Goal: Transaction & Acquisition: Purchase product/service

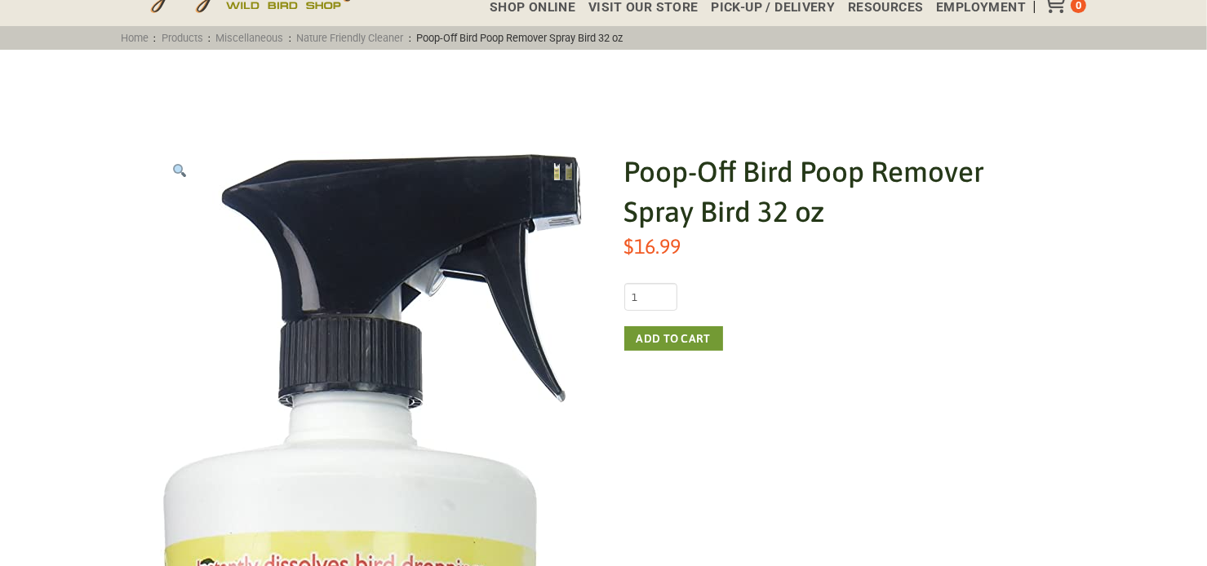
scroll to position [139, 0]
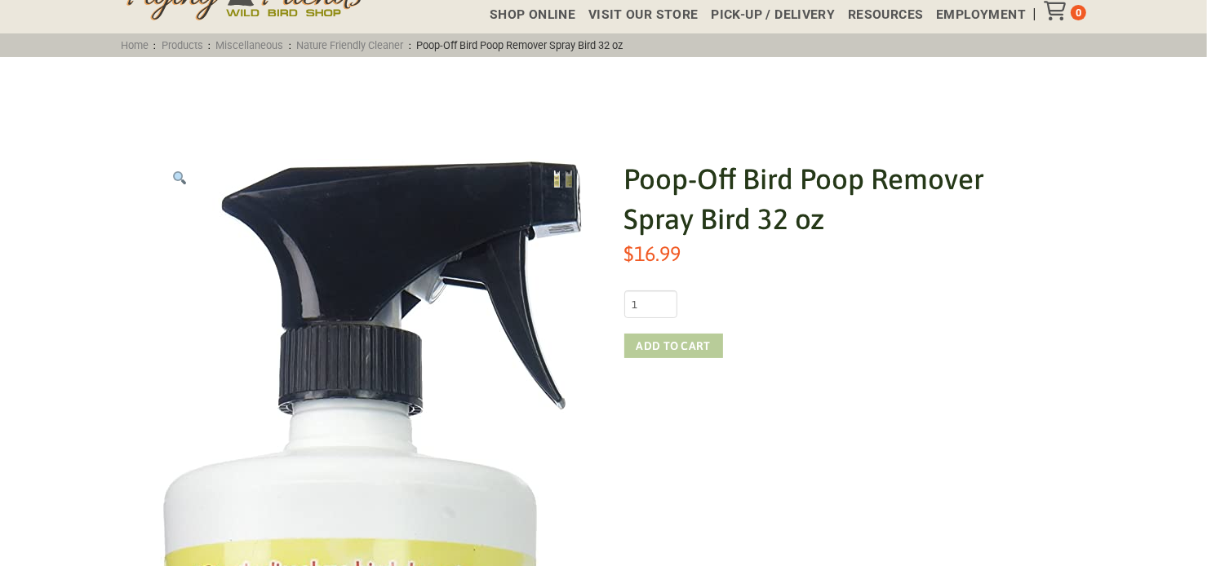
click at [646, 337] on button "Add to cart" at bounding box center [673, 346] width 99 height 24
click at [707, 349] on button "Add to cart" at bounding box center [673, 346] width 99 height 24
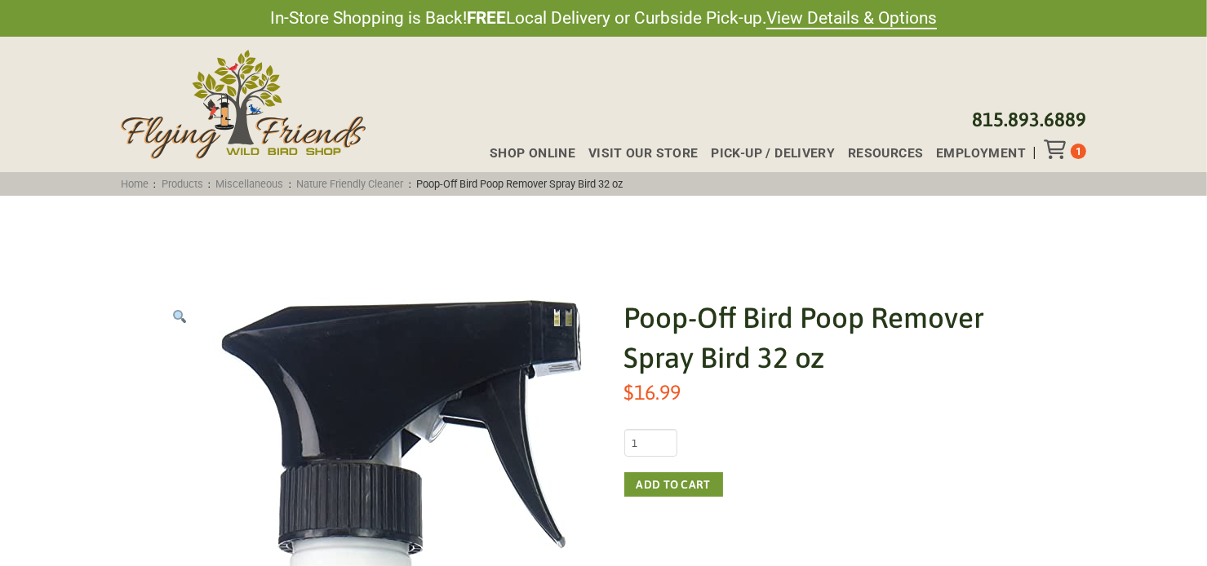
click at [1069, 146] on div "Toggle Off Canvas Content" at bounding box center [1057, 150] width 27 height 20
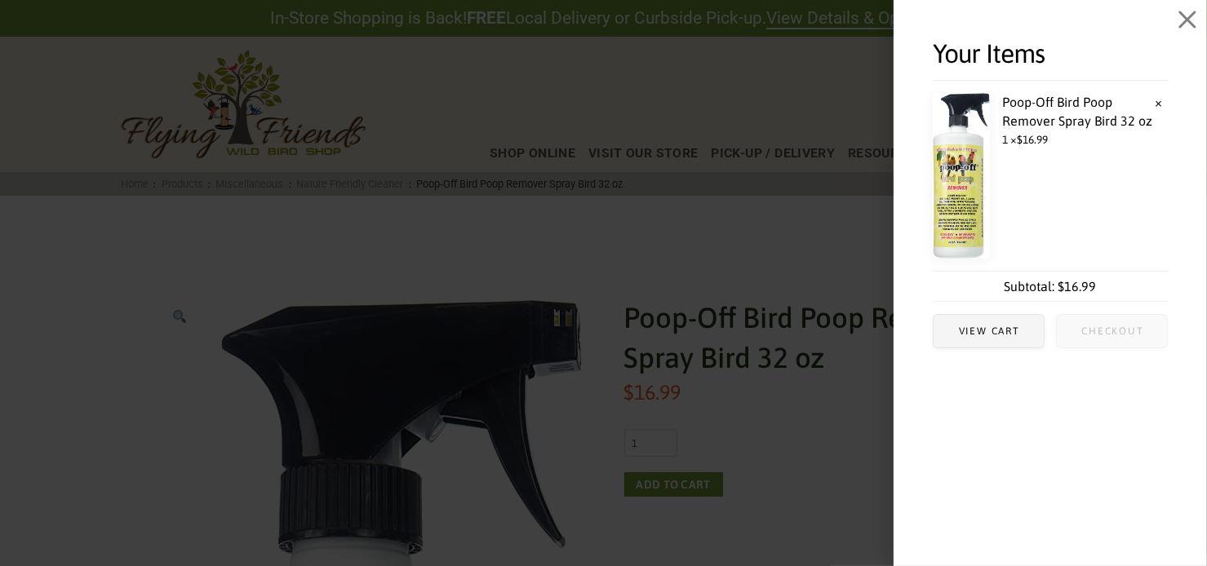
click at [1104, 330] on span "Checkout" at bounding box center [1112, 331] width 62 height 10
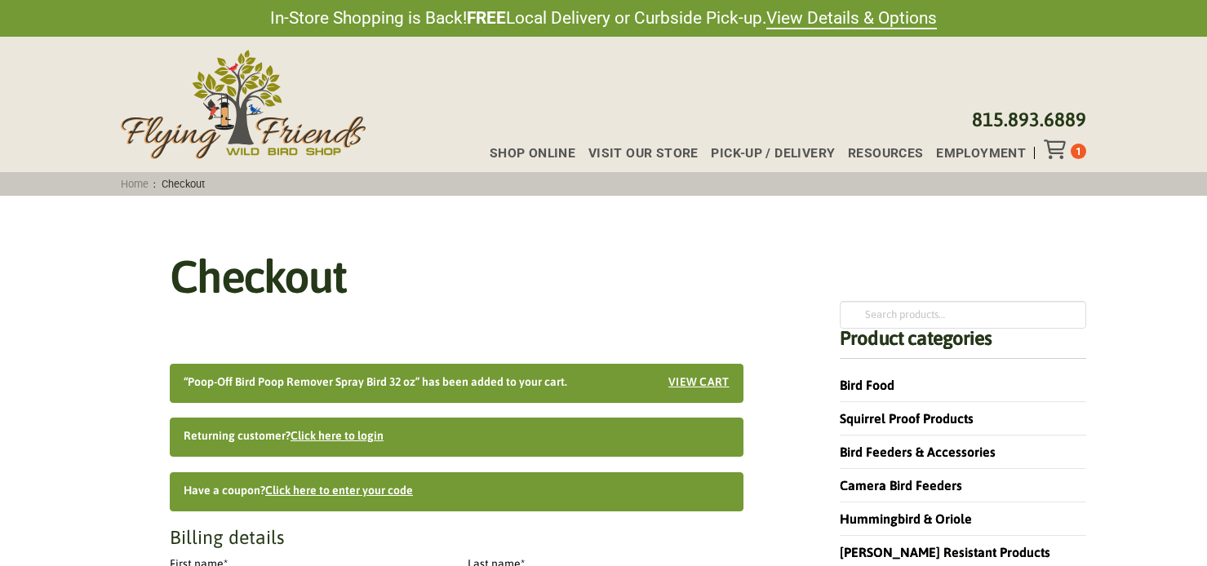
select select "IL"
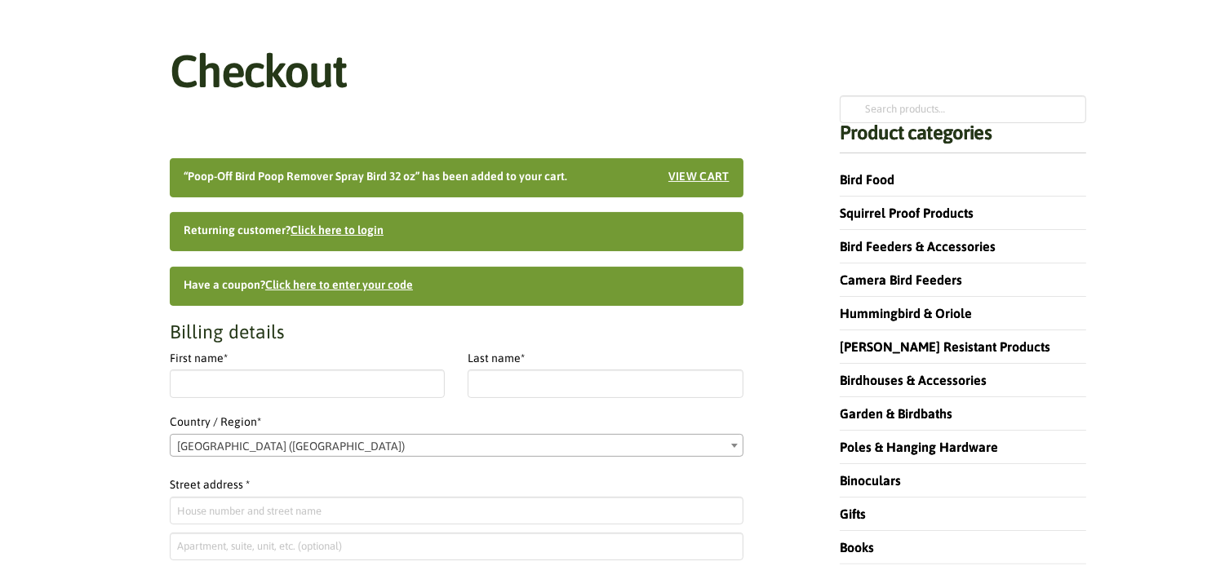
scroll to position [245, 0]
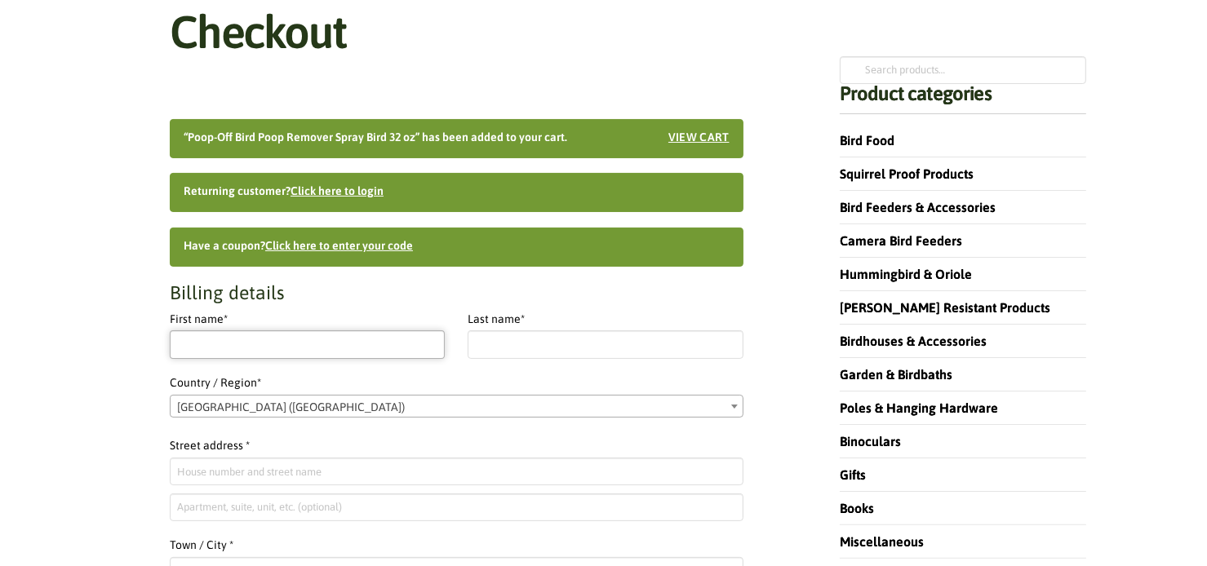
click at [310, 345] on input "First name *" at bounding box center [307, 345] width 275 height 28
type input "m"
type input "Masashi"
type input "Ito"
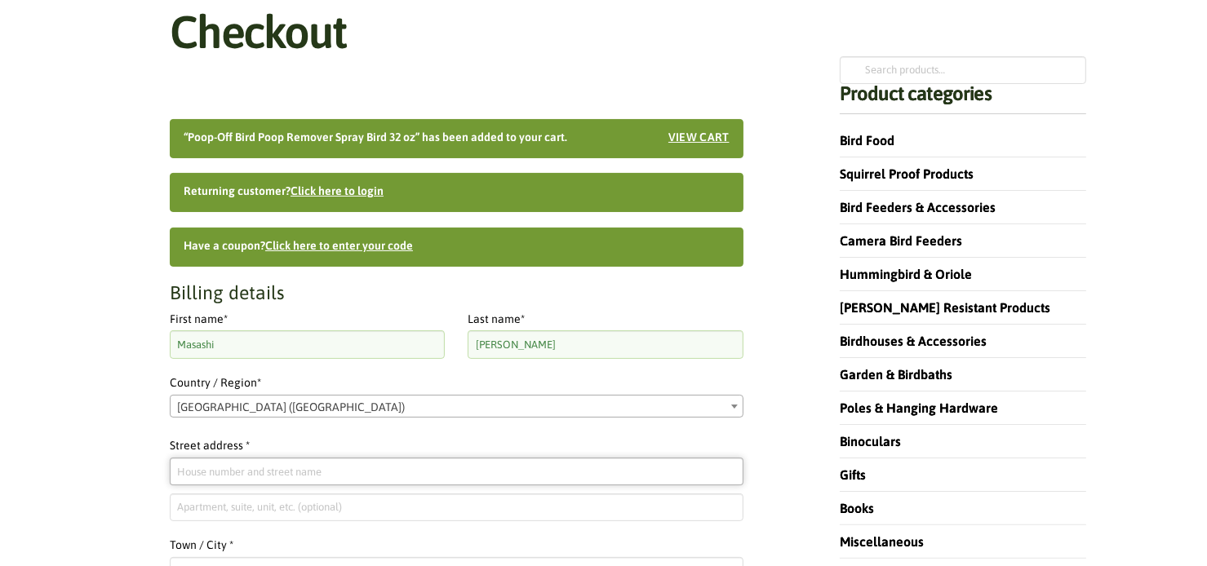
click at [196, 467] on input "Street address *" at bounding box center [457, 472] width 574 height 28
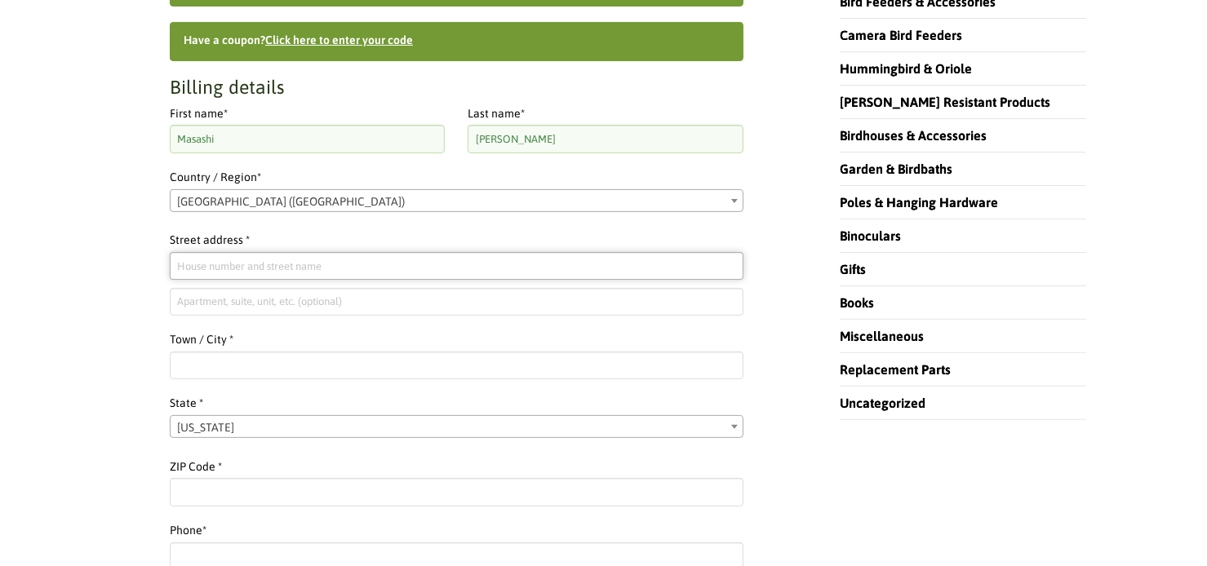
scroll to position [490, 0]
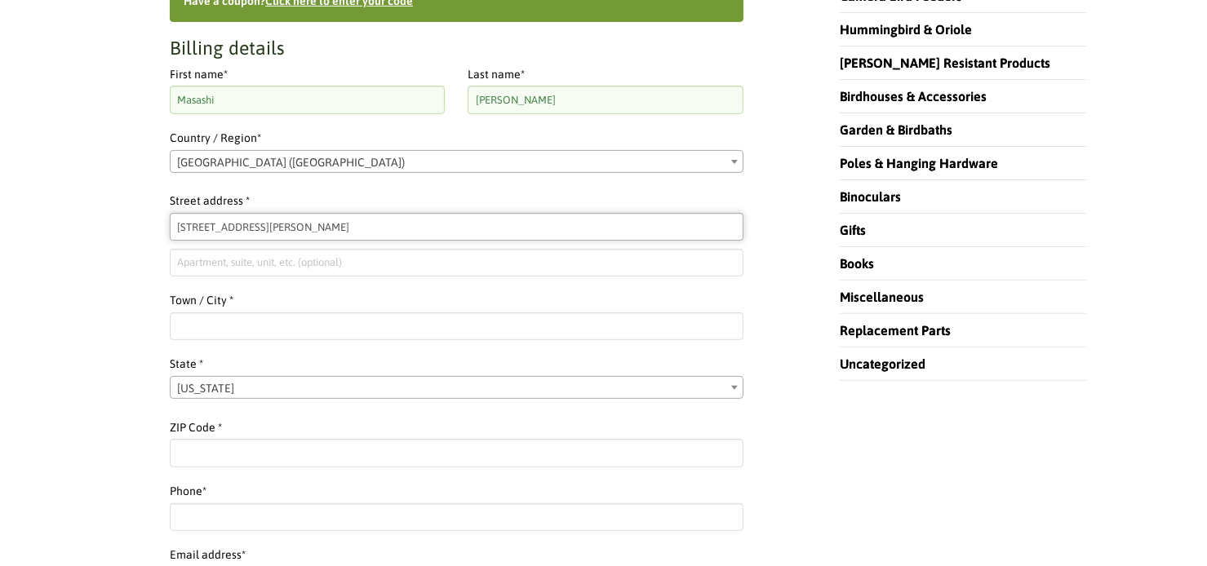
type input "6634 Loy Dr"
click at [199, 322] on input "Town / City *" at bounding box center [457, 327] width 574 height 28
type input "PRINCETON"
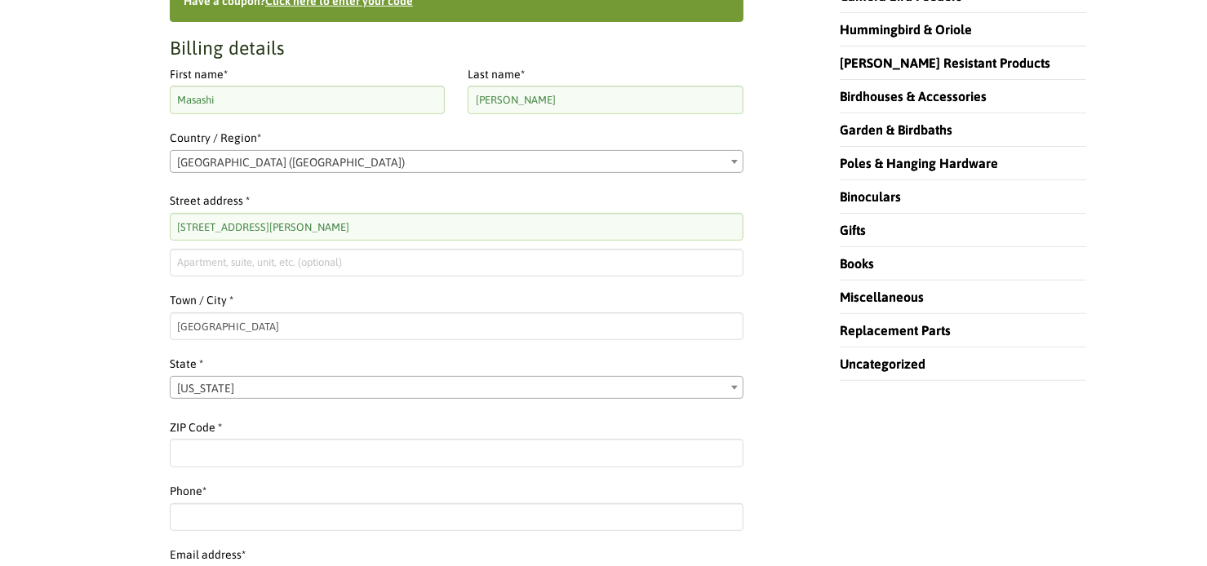
select select "TX"
type input "75407"
type input "15512066887"
type input "ma345to@gmx.com"
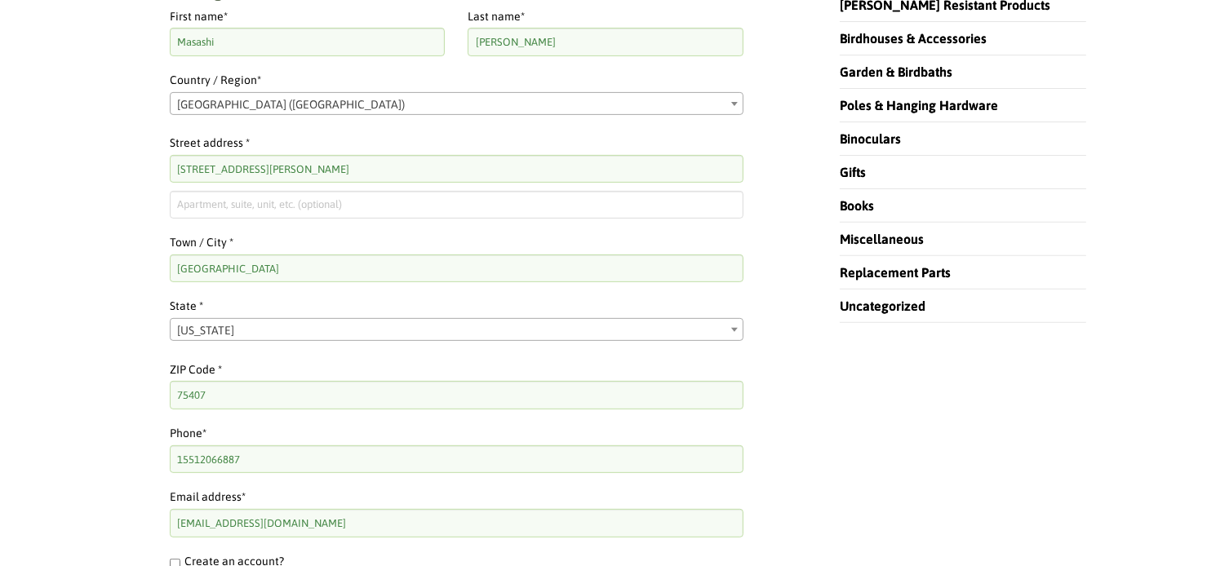
scroll to position [653, 0]
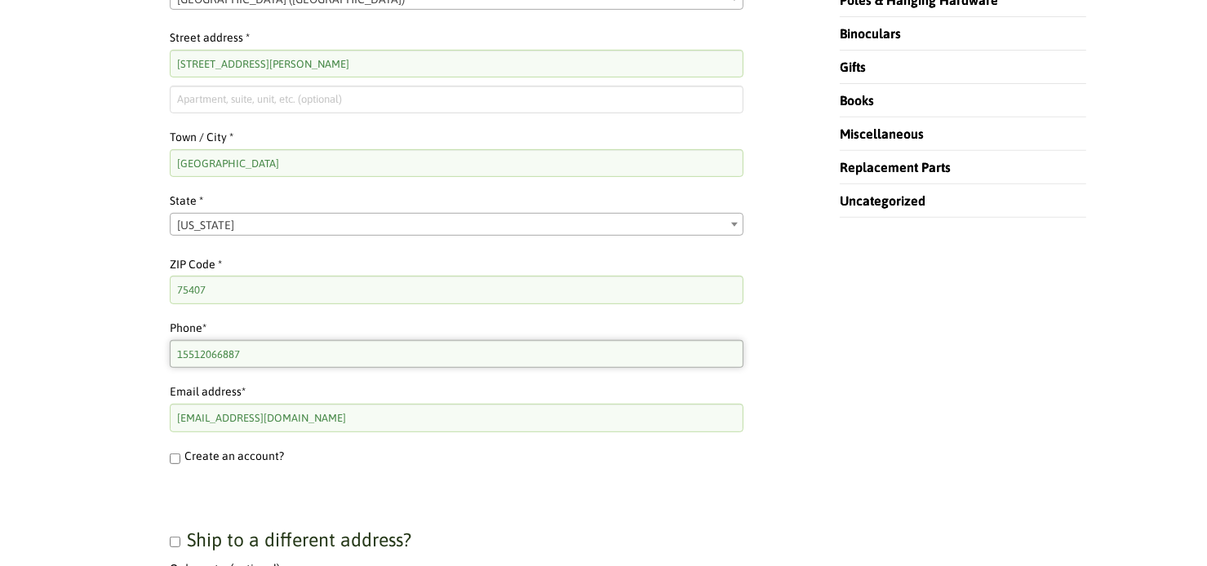
drag, startPoint x: 184, startPoint y: 352, endPoint x: 161, endPoint y: 353, distance: 23.7
click at [161, 353] on div "Checkout “Poop-Off Bird Poop Remover Spray Bird 32 oz” has been added to your c…" at bounding box center [457, 554] width 672 height 1812
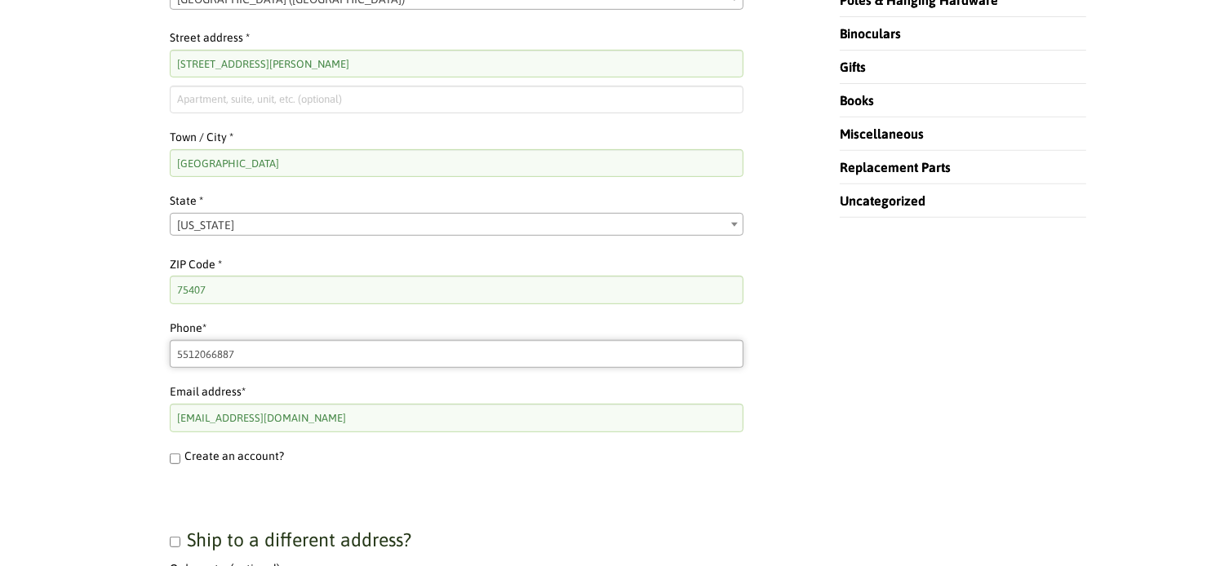
type input "5512066887"
click at [122, 459] on div "Checkout “Poop-Off Bird Poop Remover Spray Bird 32 oz” has been added to your c…" at bounding box center [457, 554] width 672 height 1812
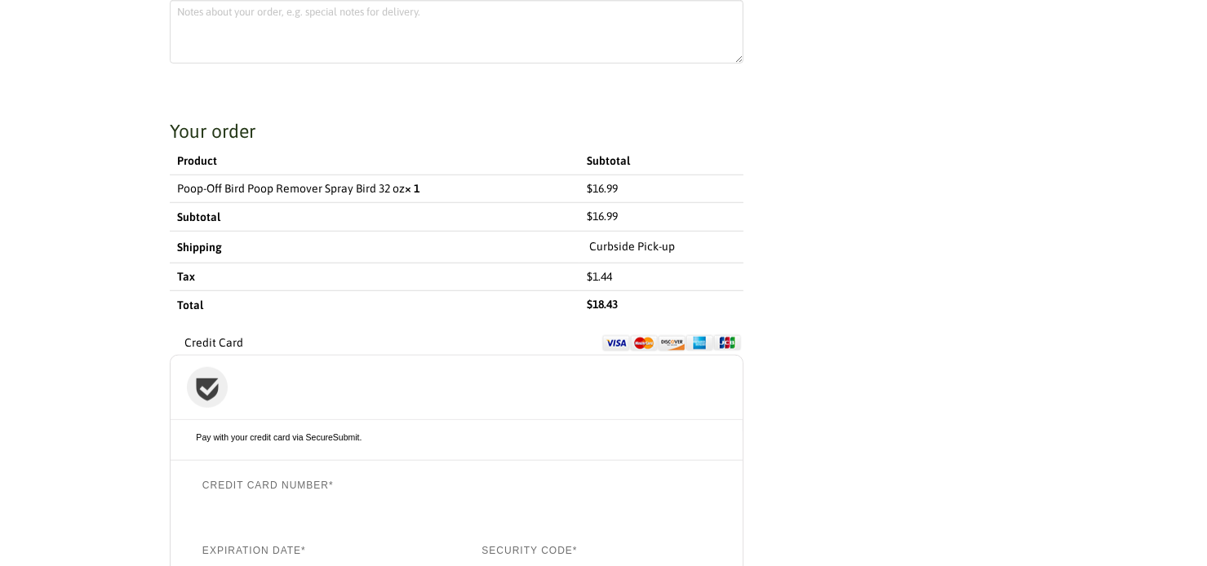
scroll to position [1224, 0]
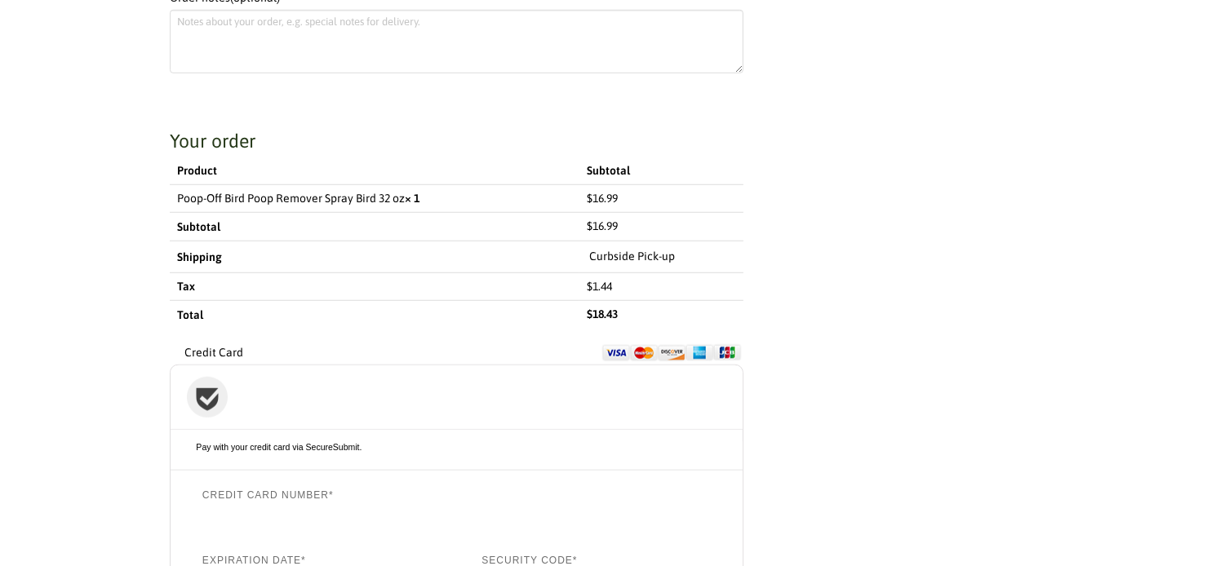
drag, startPoint x: 198, startPoint y: 257, endPoint x: 428, endPoint y: 251, distance: 230.2
click at [198, 255] on th "Shipping" at bounding box center [375, 257] width 411 height 32
click at [640, 249] on label "Curbside Pick-up" at bounding box center [632, 257] width 86 height 20
click at [643, 254] on label "Curbside Pick-up" at bounding box center [632, 257] width 86 height 20
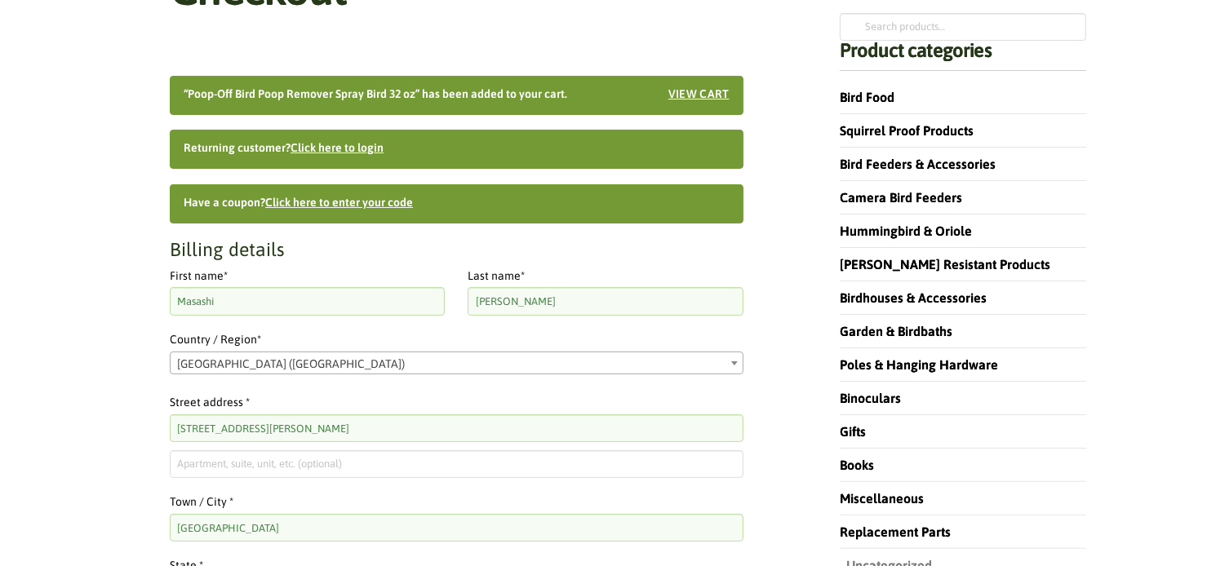
scroll to position [0, 0]
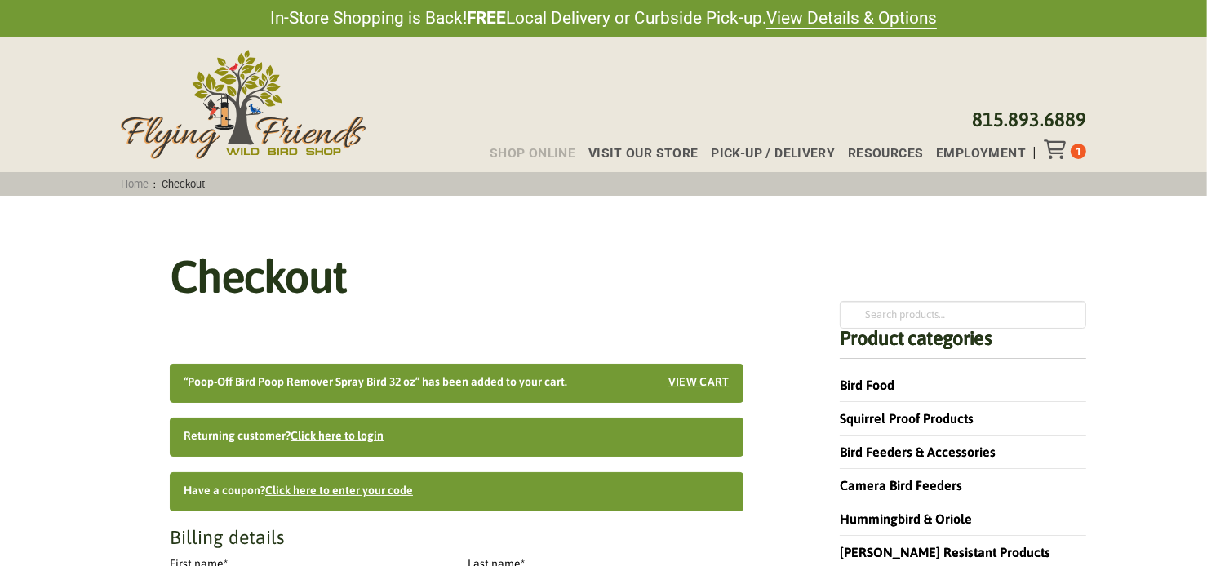
click at [553, 154] on span "Shop Online" at bounding box center [533, 153] width 86 height 13
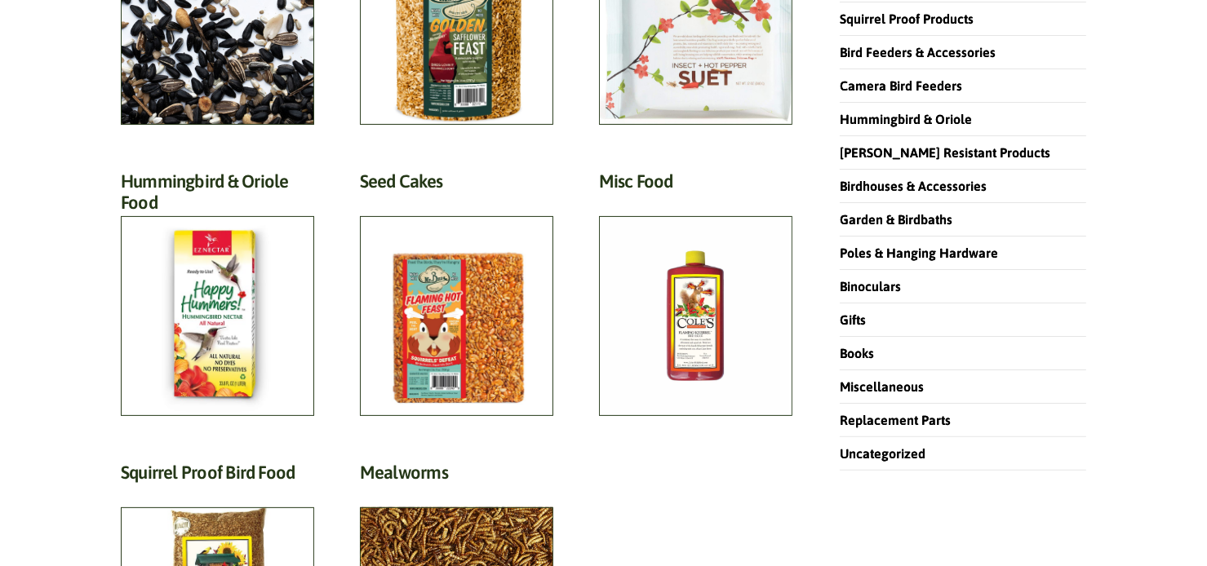
scroll to position [326, 0]
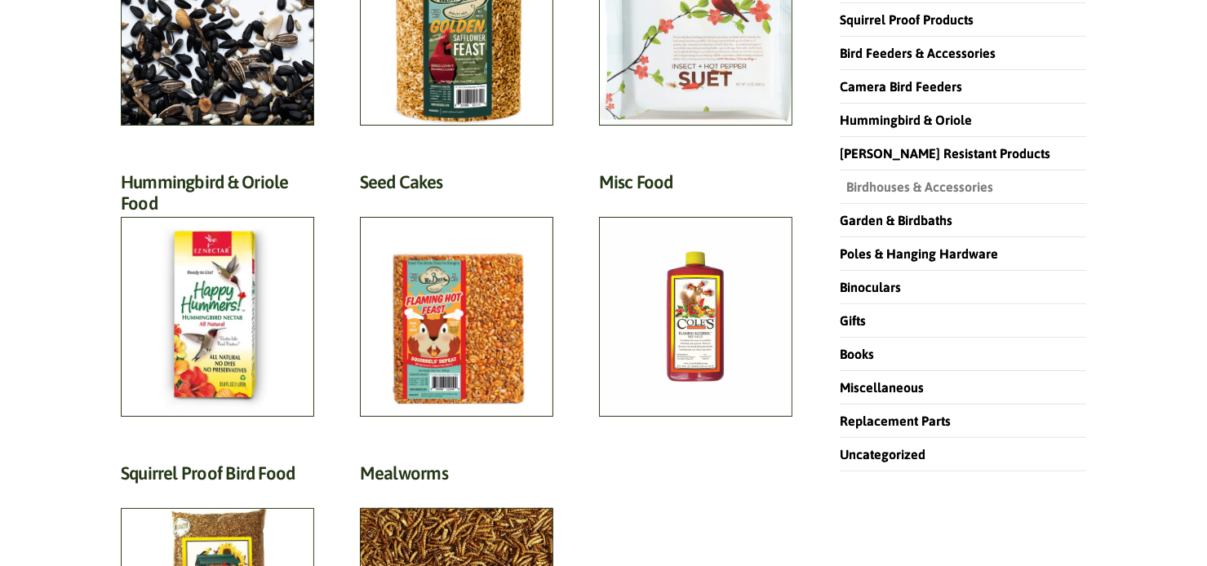
click at [864, 187] on link "Birdhouses & Accessories" at bounding box center [916, 187] width 153 height 15
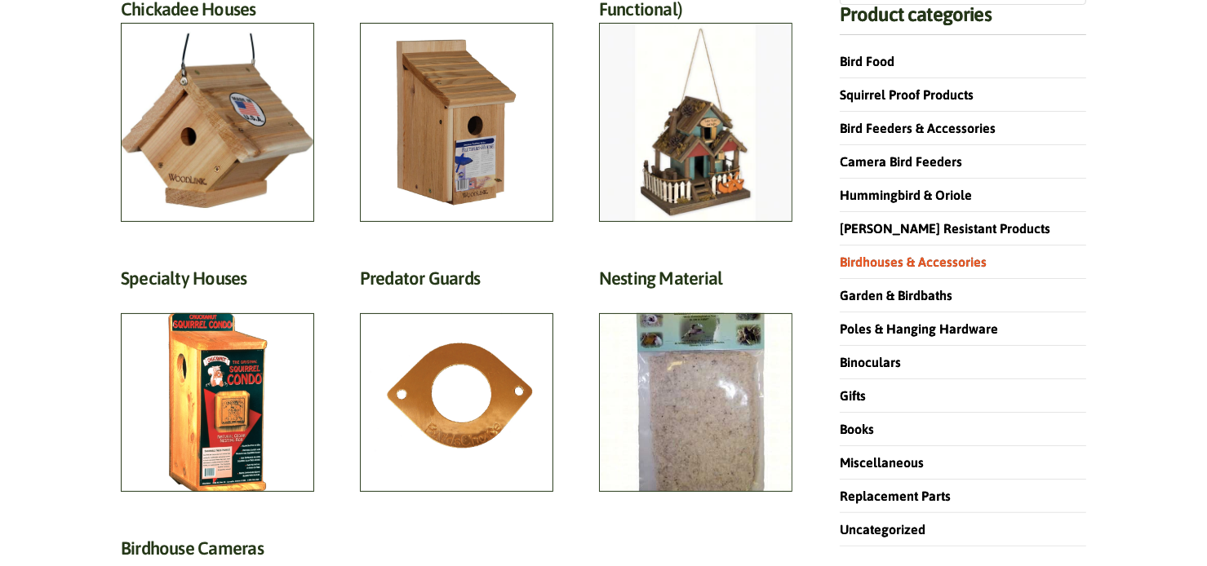
scroll to position [245, 0]
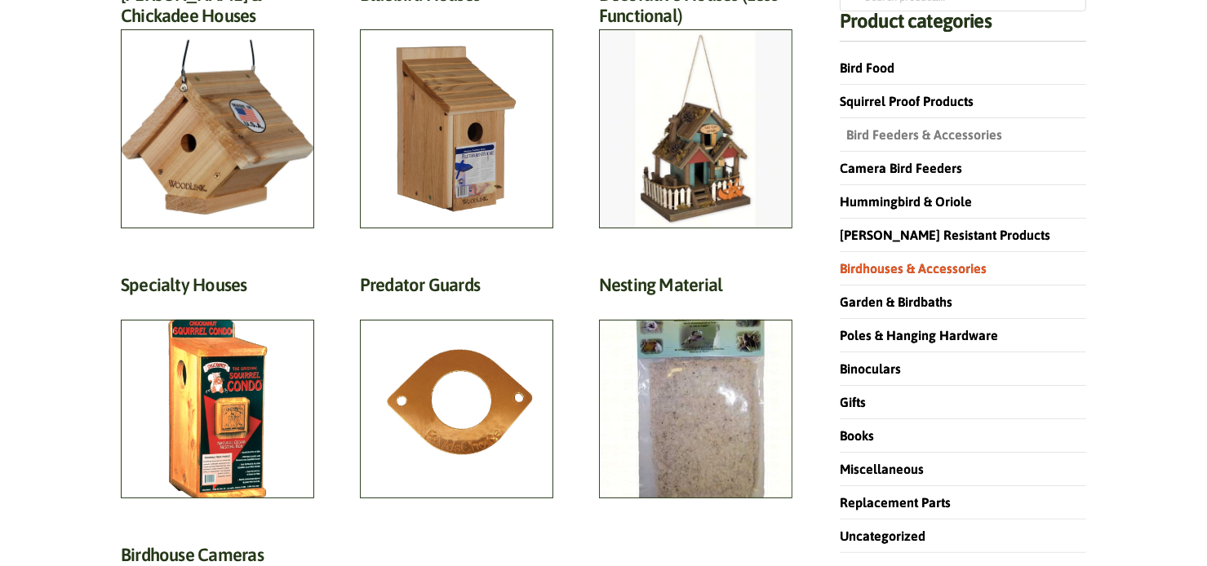
click at [939, 133] on link "Bird Feeders & Accessories" at bounding box center [921, 134] width 162 height 15
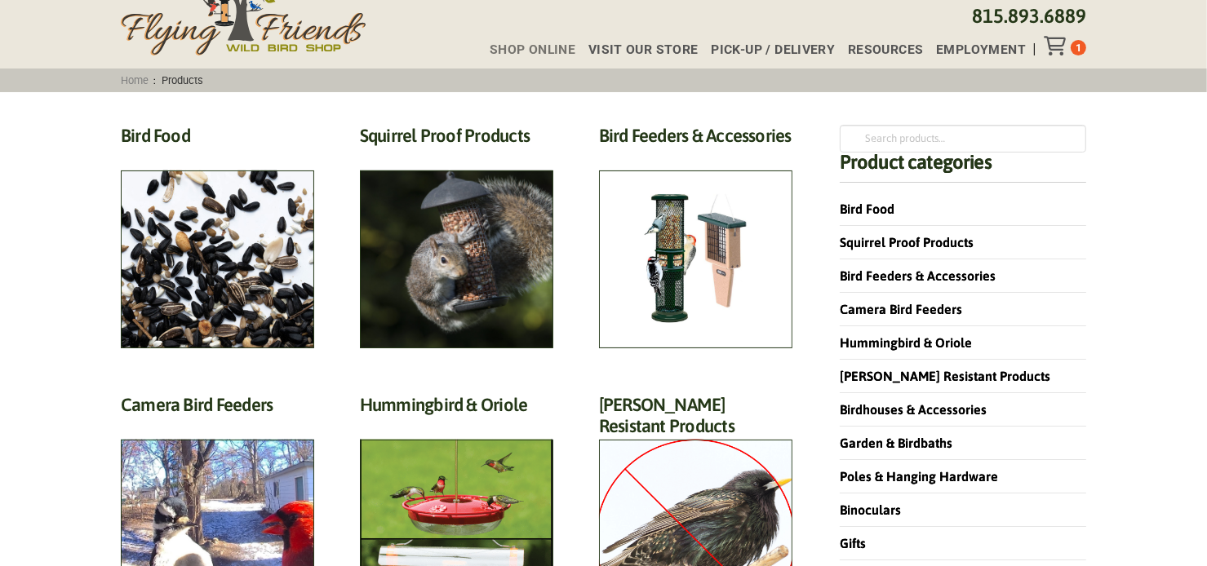
scroll to position [82, 0]
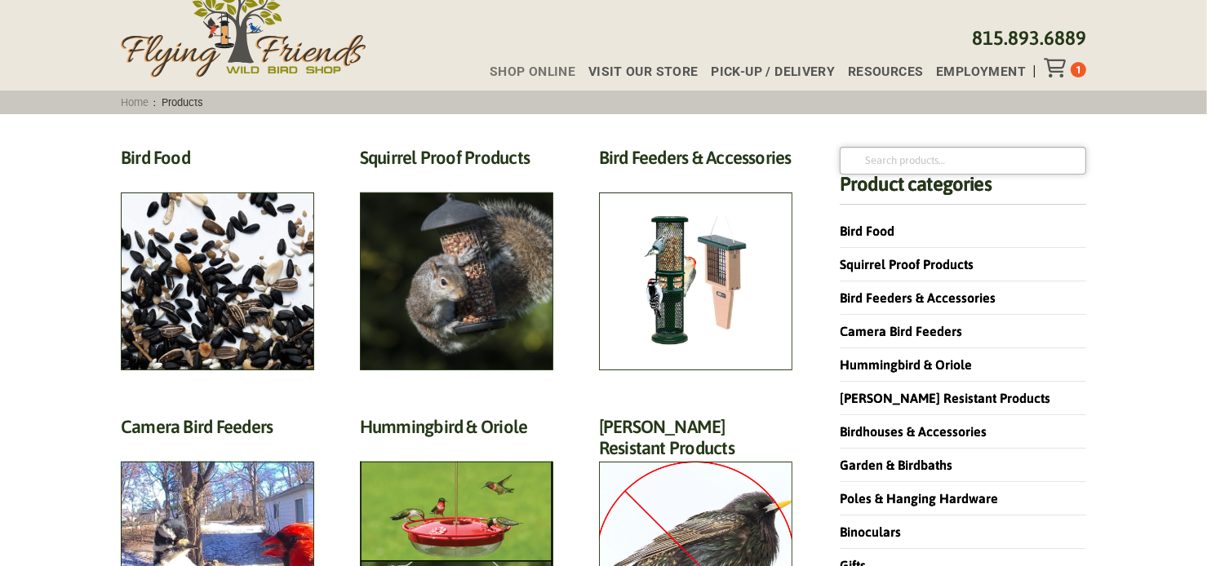
click at [908, 158] on input "Search for:" at bounding box center [963, 161] width 246 height 28
type input "Poop"
click button "Search" at bounding box center [0, 0] width 0 height 0
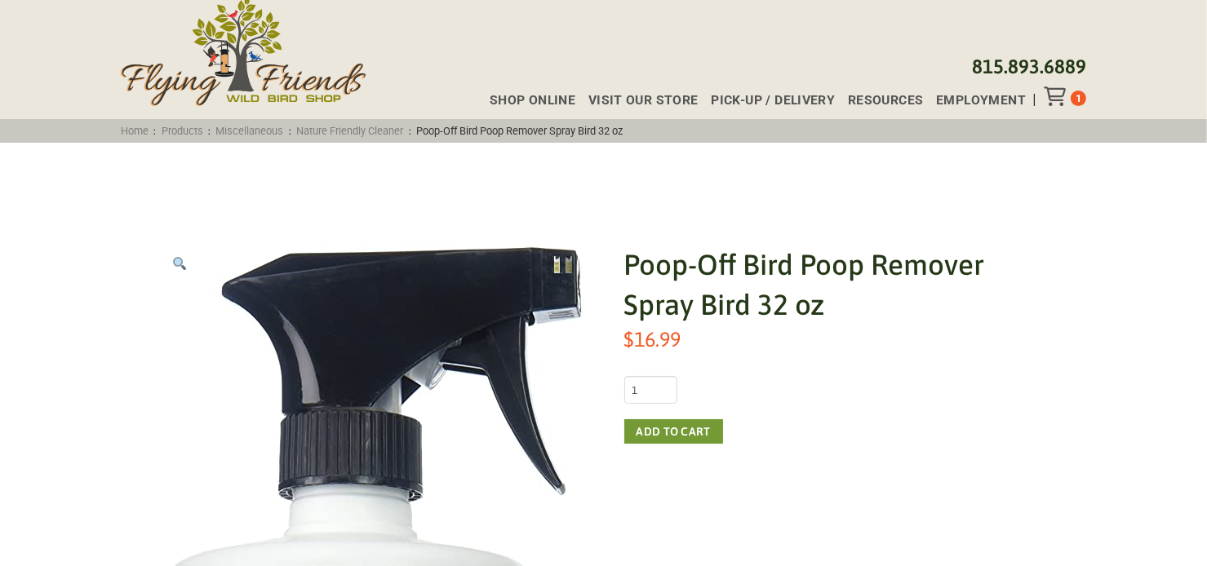
scroll to position [82, 0]
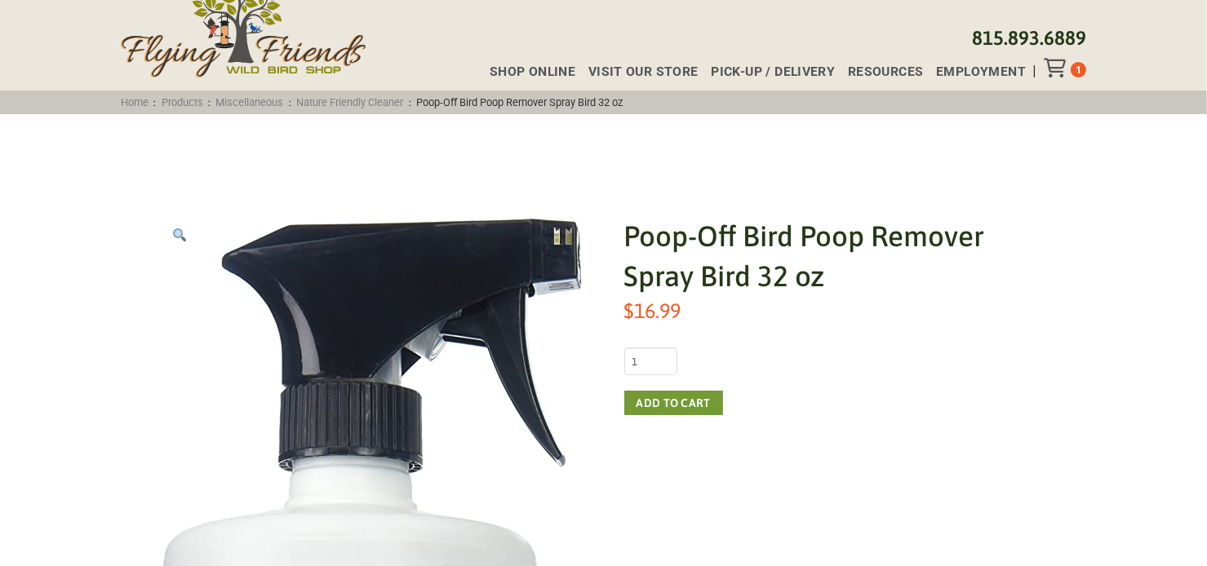
click at [1055, 64] on icon "Toggle Off Canvas Content" at bounding box center [1054, 68] width 20 height 20
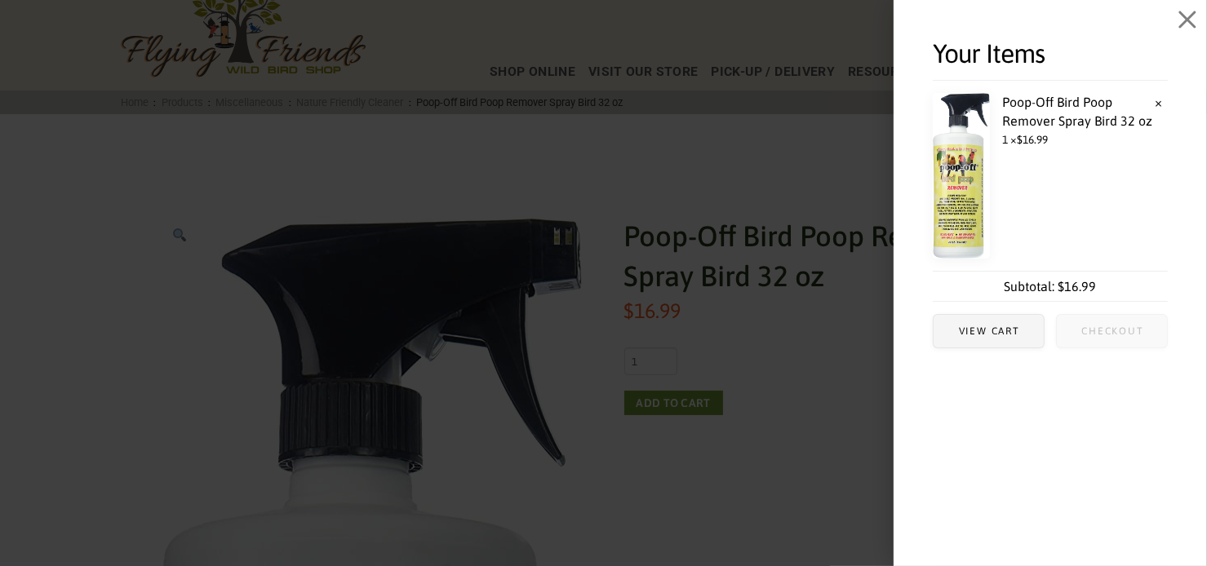
click at [1081, 338] on span "Checkout" at bounding box center [1112, 331] width 110 height 33
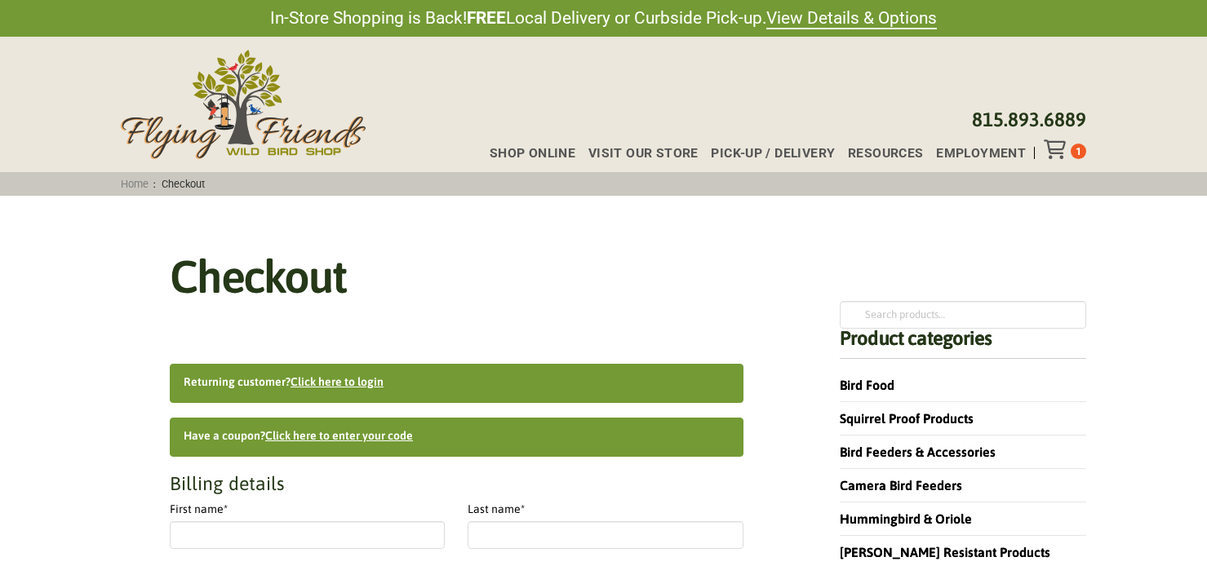
select select "[GEOGRAPHIC_DATA]"
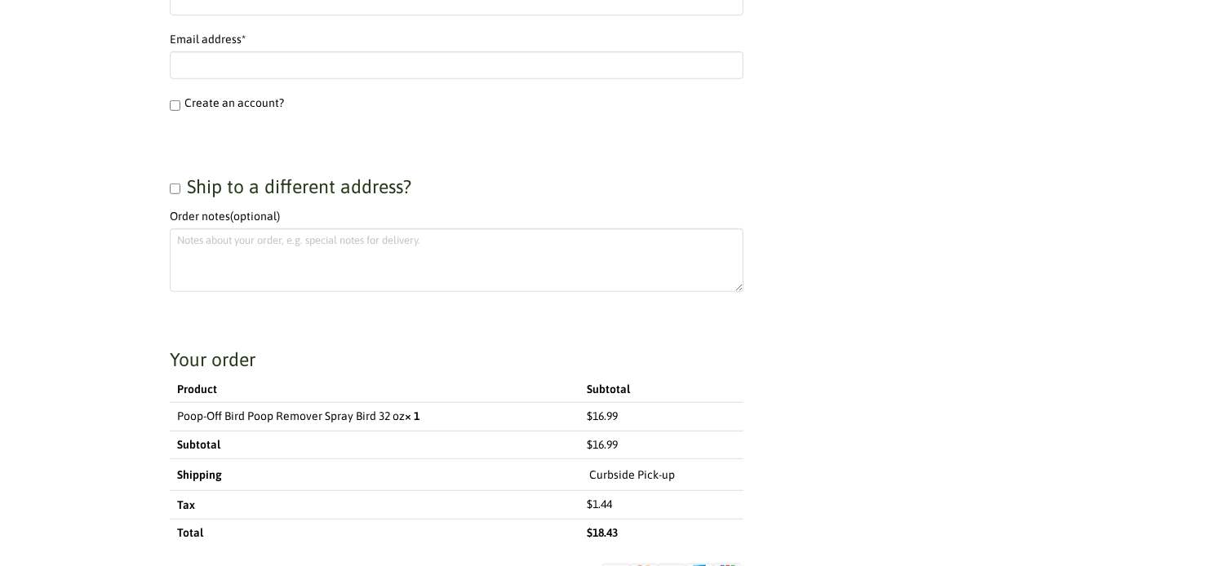
scroll to position [979, 0]
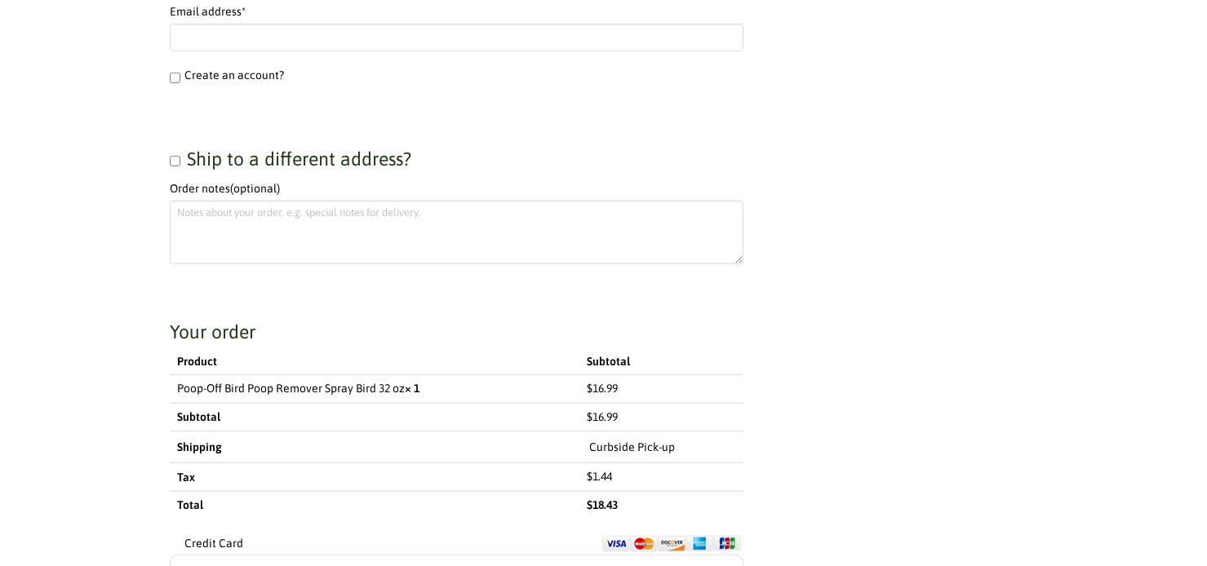
click at [645, 443] on label "Curbside Pick-up" at bounding box center [632, 448] width 86 height 20
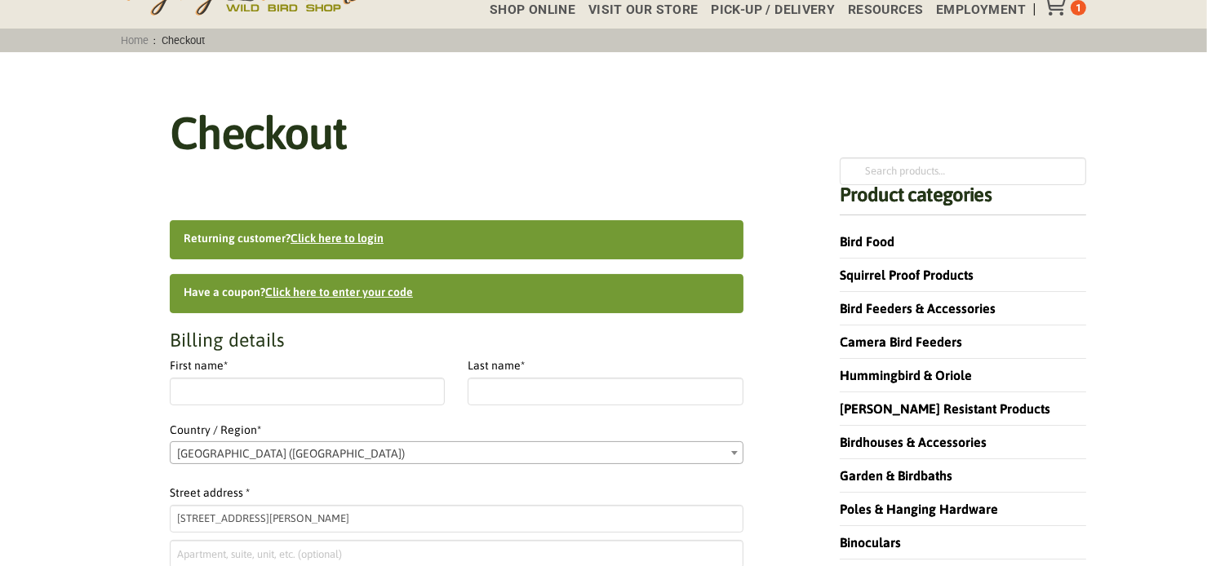
scroll to position [0, 0]
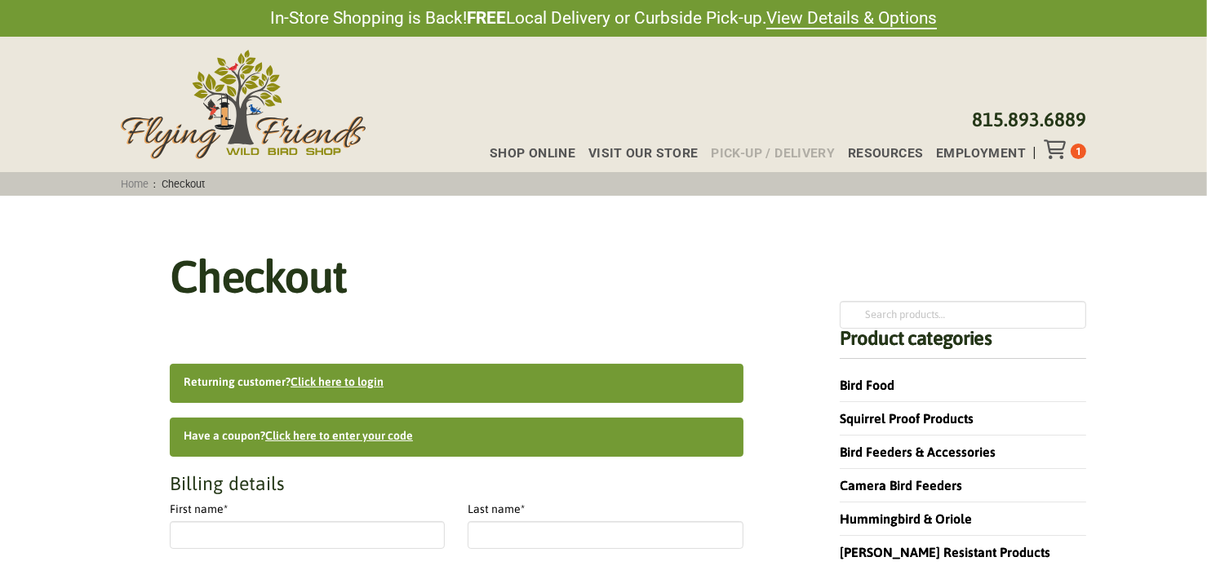
click at [751, 152] on span "Pick-up / Delivery" at bounding box center [773, 153] width 124 height 13
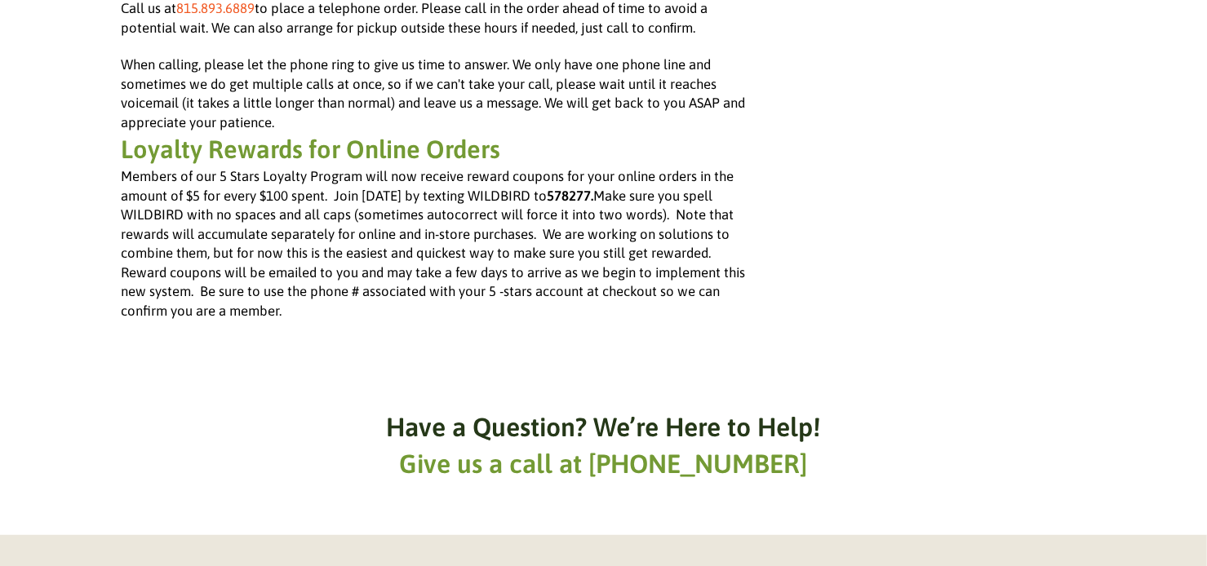
scroll to position [1061, 0]
